Goal: Obtain resource: Download file/media

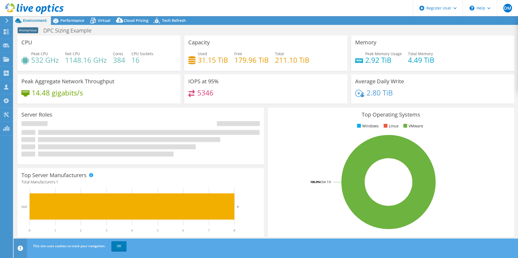
select select "EUFrankfurt"
select select "EUR"
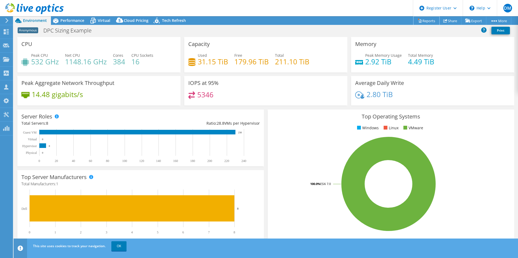
click at [422, 19] on link "Reports" at bounding box center [426, 21] width 26 height 8
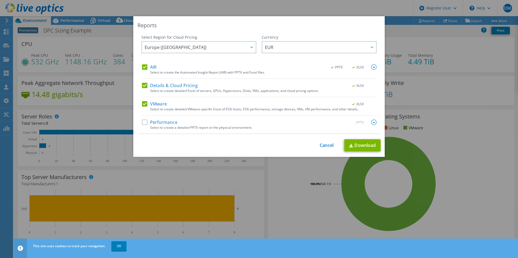
click at [239, 120] on div "Performance .PPTX" at bounding box center [259, 123] width 234 height 6
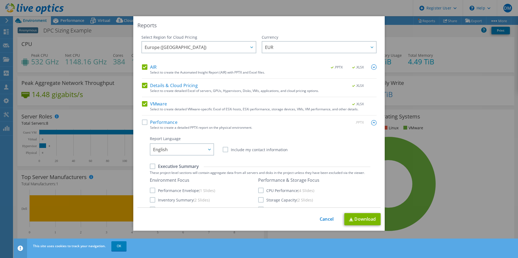
click at [143, 122] on label "Performance" at bounding box center [159, 122] width 35 height 5
click at [0, 0] on input "Performance" at bounding box center [0, 0] width 0 height 0
click at [279, 46] on span "EUR" at bounding box center [320, 47] width 111 height 11
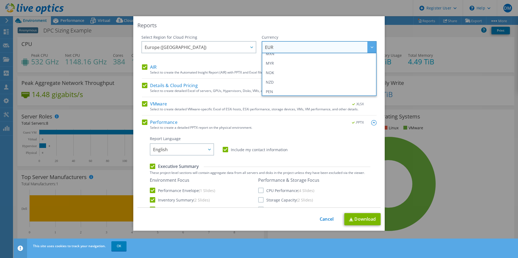
scroll to position [196, 0]
click at [295, 73] on li "USD" at bounding box center [319, 70] width 112 height 9
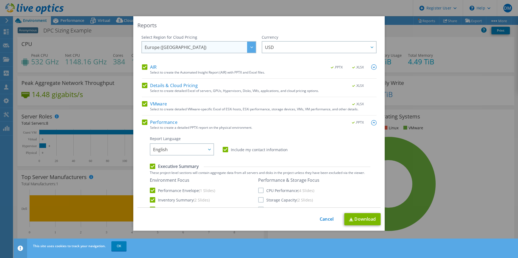
click at [221, 49] on span "Europe ([GEOGRAPHIC_DATA])" at bounding box center [200, 47] width 111 height 11
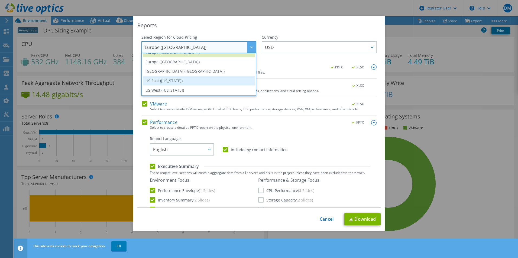
scroll to position [73, 0]
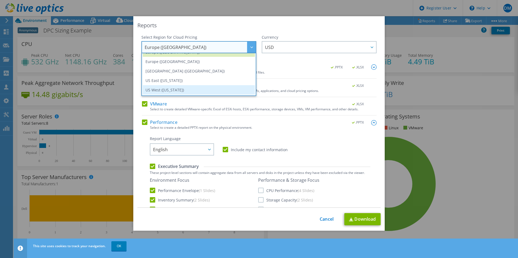
click at [196, 87] on li "US West ([US_STATE])" at bounding box center [199, 89] width 112 height 9
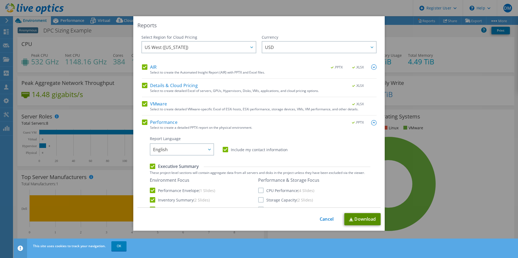
click at [360, 221] on link "Download" at bounding box center [362, 219] width 36 height 12
click at [324, 218] on link "Cancel" at bounding box center [326, 219] width 14 height 5
